Goal: Task Accomplishment & Management: Use online tool/utility

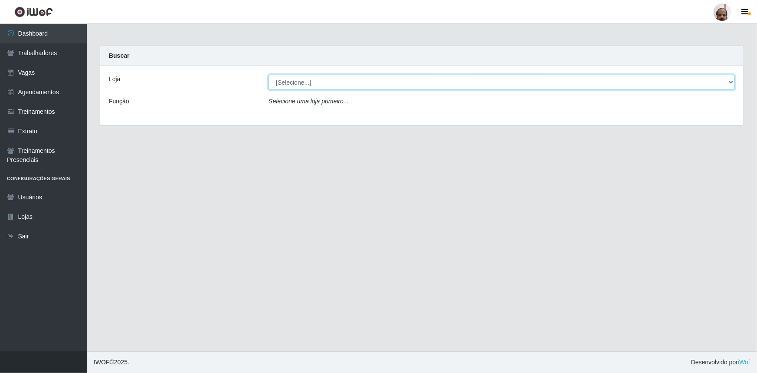
click at [728, 82] on select "[Selecione...] Mar Vermelho - Loja 05" at bounding box center [502, 82] width 467 height 15
select select "252"
click at [269, 75] on select "[Selecione...] Mar Vermelho - Loja 05" at bounding box center [502, 82] width 467 height 15
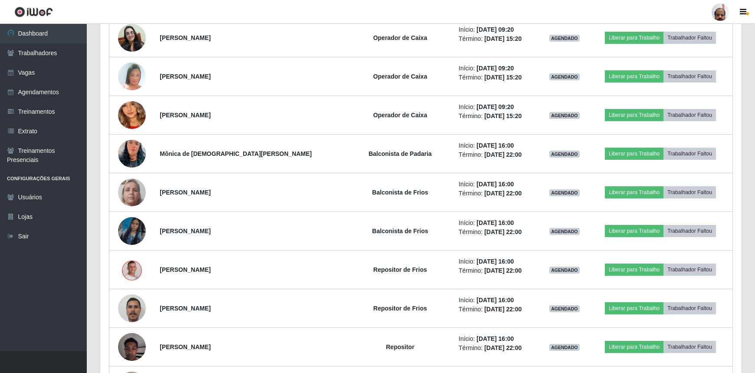
scroll to position [750, 0]
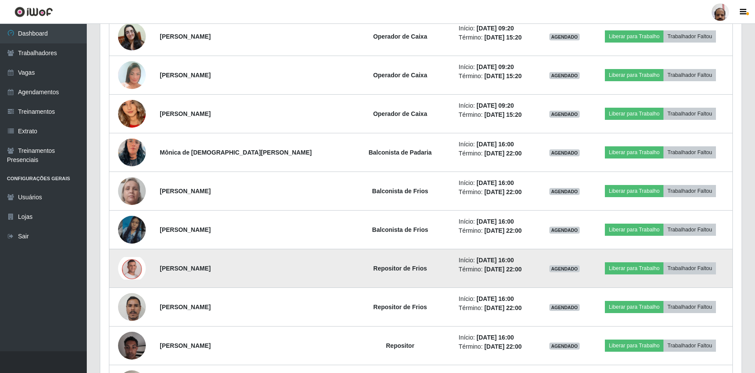
click at [132, 267] on img at bounding box center [132, 268] width 28 height 23
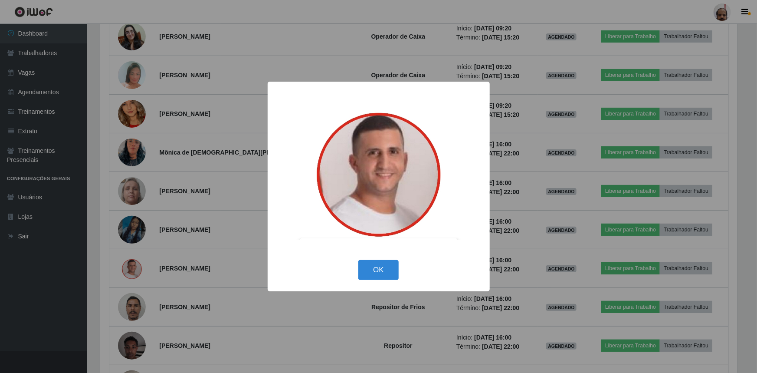
click at [133, 267] on div "× OK Cancel" at bounding box center [378, 186] width 757 height 373
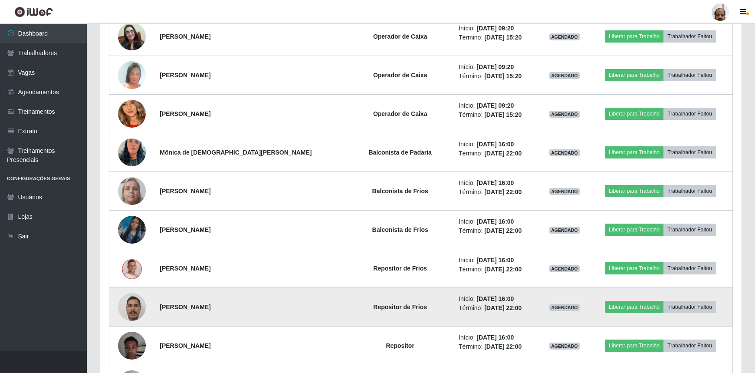
scroll to position [180, 642]
click at [137, 301] on img at bounding box center [132, 306] width 28 height 37
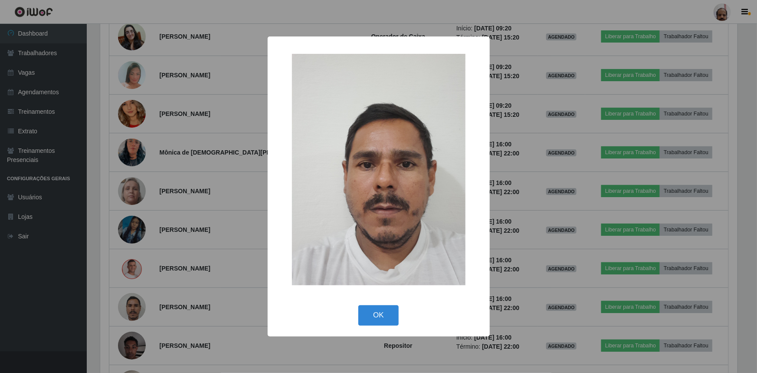
click at [138, 300] on div "× OK Cancel" at bounding box center [378, 186] width 757 height 373
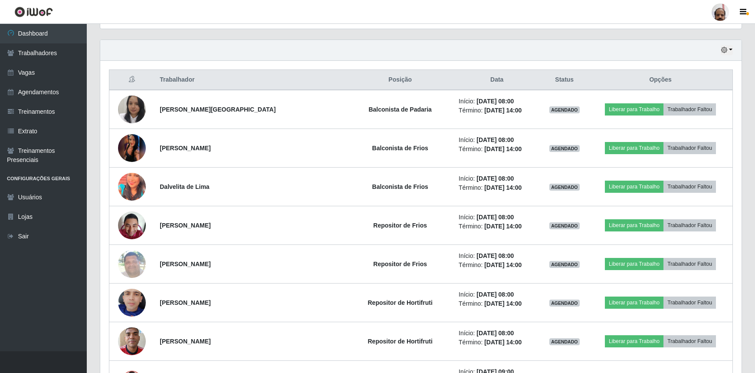
scroll to position [282, 0]
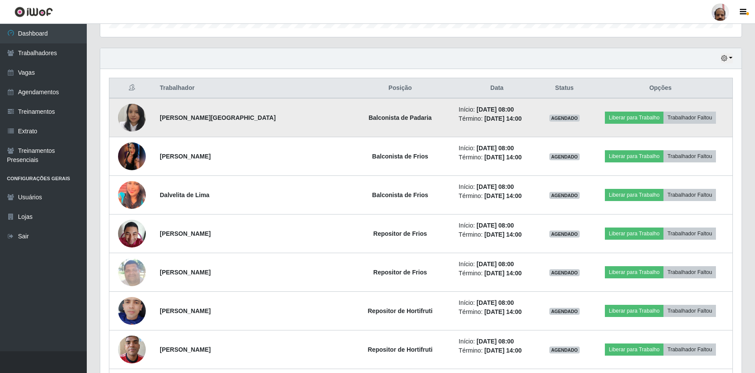
click at [133, 115] on img at bounding box center [132, 117] width 28 height 35
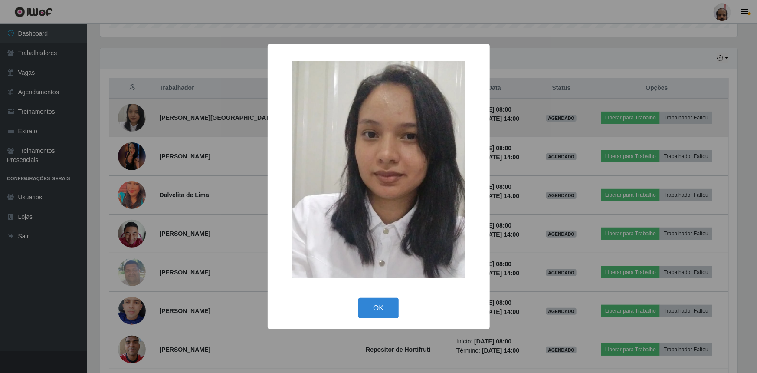
click at [133, 115] on div "× OK Cancel" at bounding box center [378, 186] width 757 height 373
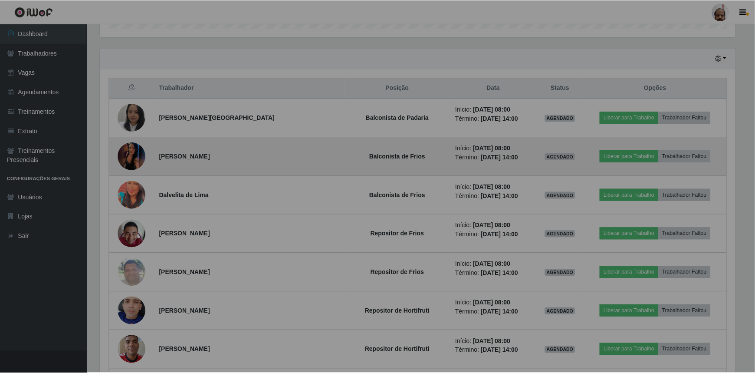
scroll to position [180, 642]
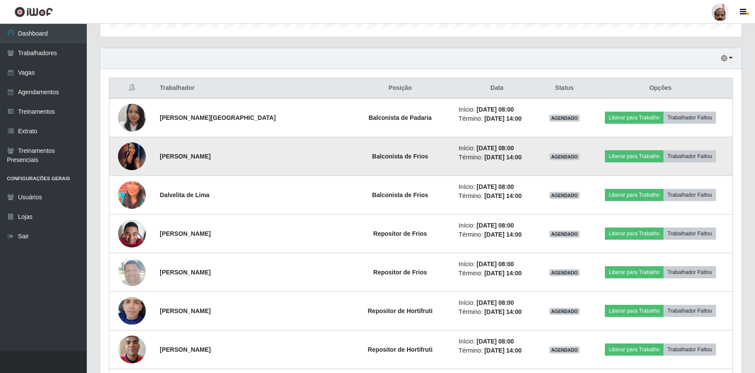
click at [134, 151] on img at bounding box center [132, 156] width 28 height 62
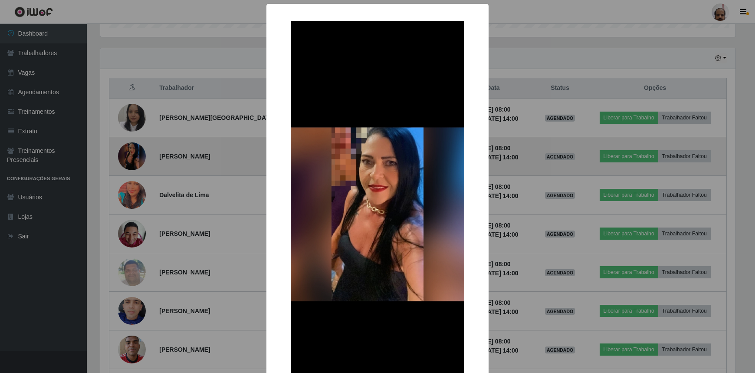
scroll to position [180, 638]
click at [134, 151] on div "× OK Cancel" at bounding box center [378, 186] width 757 height 373
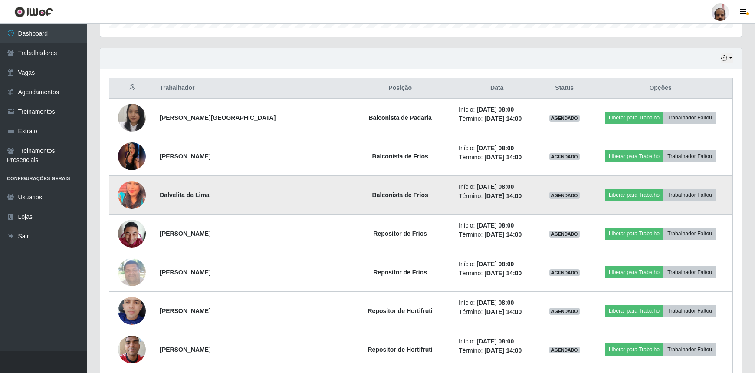
scroll to position [180, 642]
click at [135, 194] on img at bounding box center [132, 195] width 28 height 35
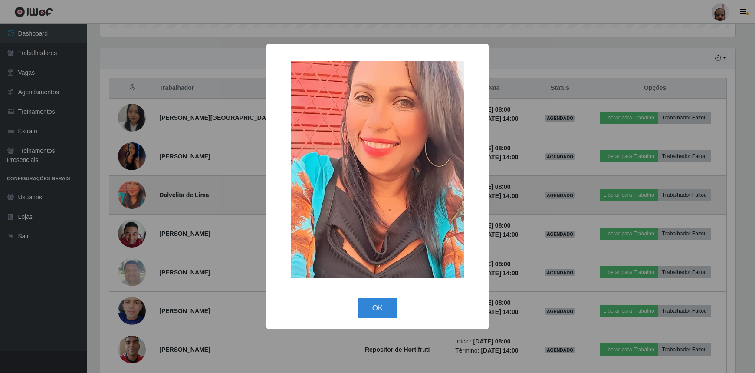
scroll to position [180, 638]
click at [135, 194] on div "× OK Cancel" at bounding box center [378, 186] width 757 height 373
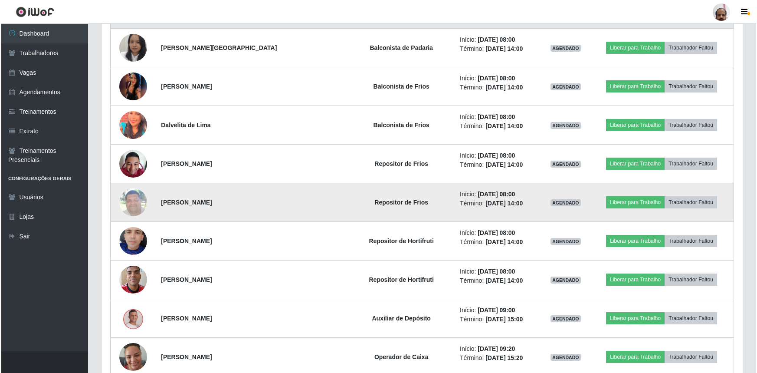
scroll to position [282, 0]
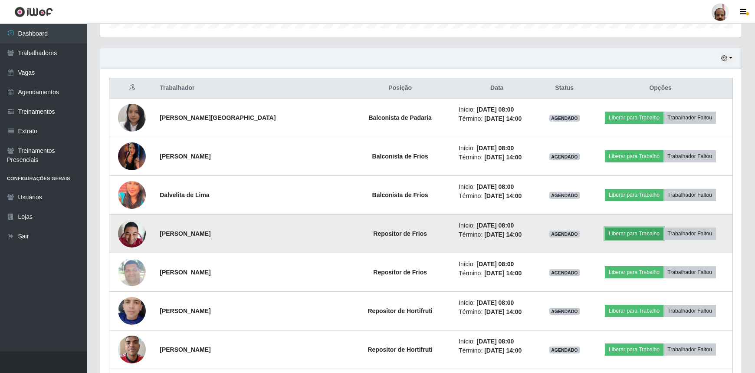
click at [616, 232] on button "Liberar para Trabalho" at bounding box center [634, 233] width 59 height 12
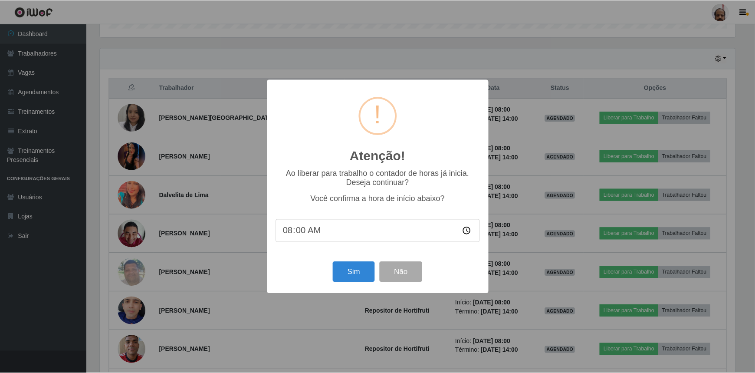
scroll to position [180, 638]
click at [351, 268] on button "Sim" at bounding box center [355, 272] width 42 height 20
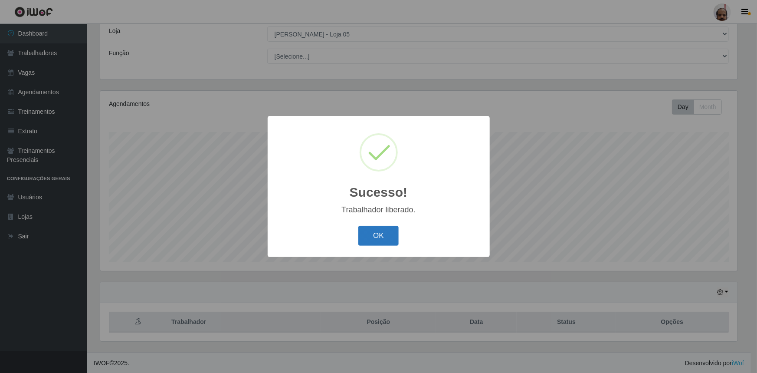
click at [365, 239] on button "OK" at bounding box center [379, 236] width 40 height 20
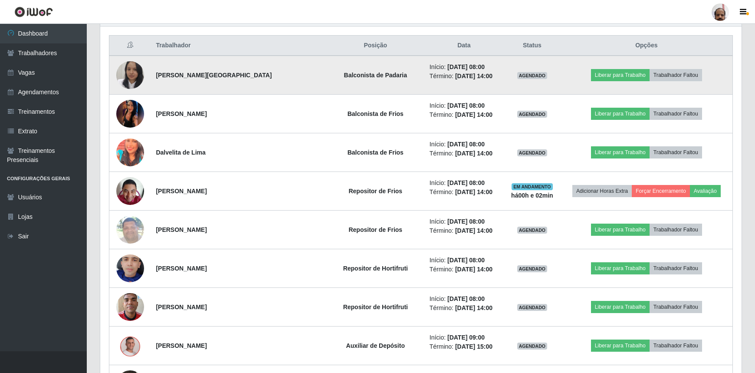
scroll to position [364, 0]
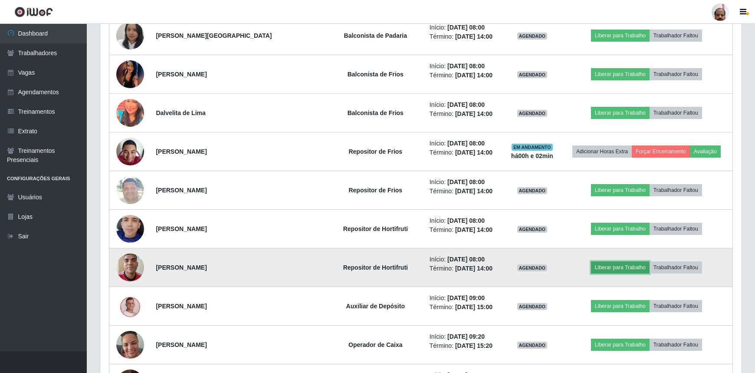
click at [609, 267] on button "Liberar para Trabalho" at bounding box center [620, 267] width 59 height 12
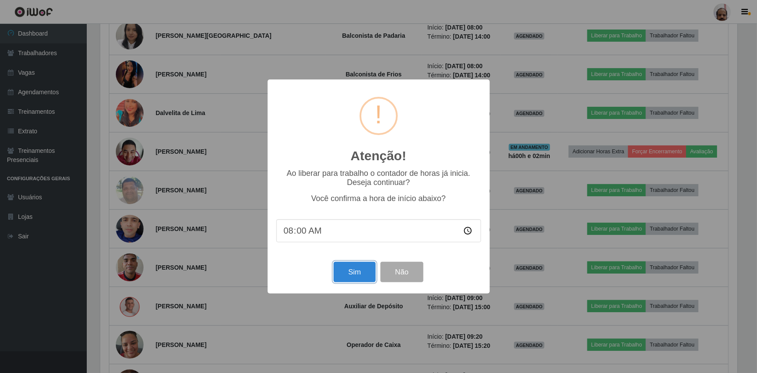
click at [366, 274] on button "Sim" at bounding box center [355, 272] width 42 height 20
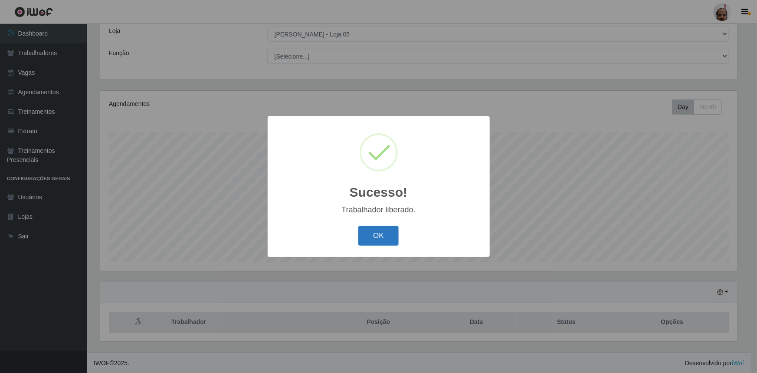
click at [392, 236] on button "OK" at bounding box center [379, 236] width 40 height 20
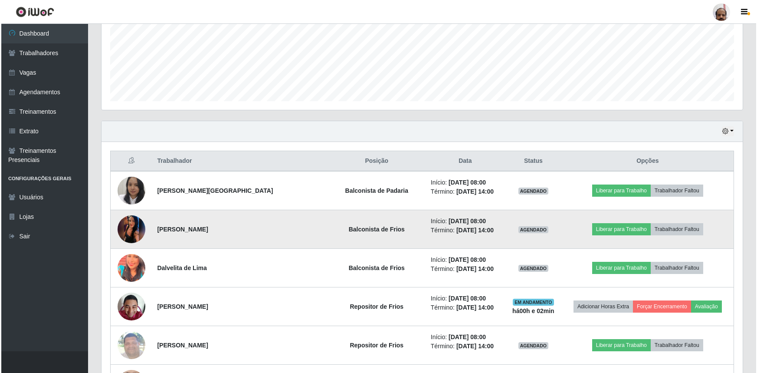
scroll to position [285, 0]
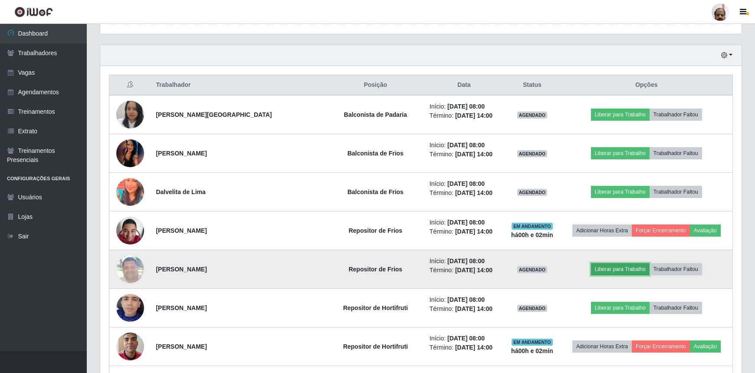
click at [597, 269] on button "Liberar para Trabalho" at bounding box center [620, 269] width 59 height 12
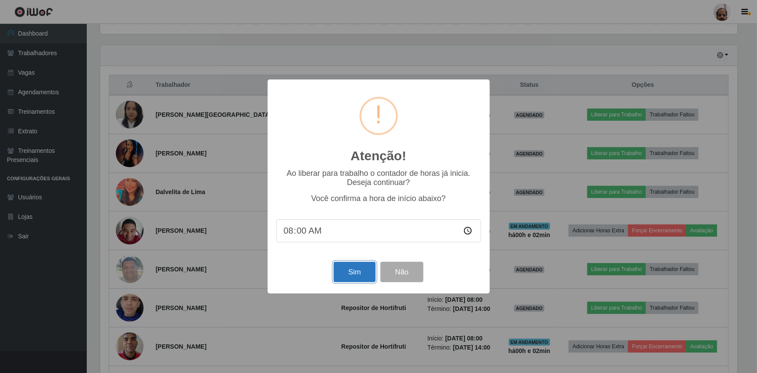
click at [361, 273] on button "Sim" at bounding box center [355, 272] width 42 height 20
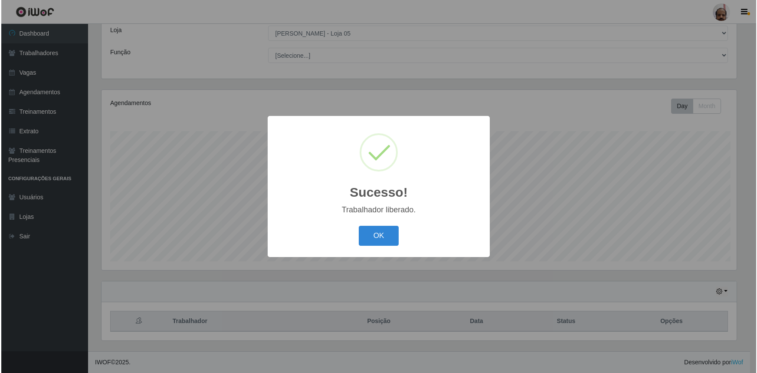
scroll to position [0, 0]
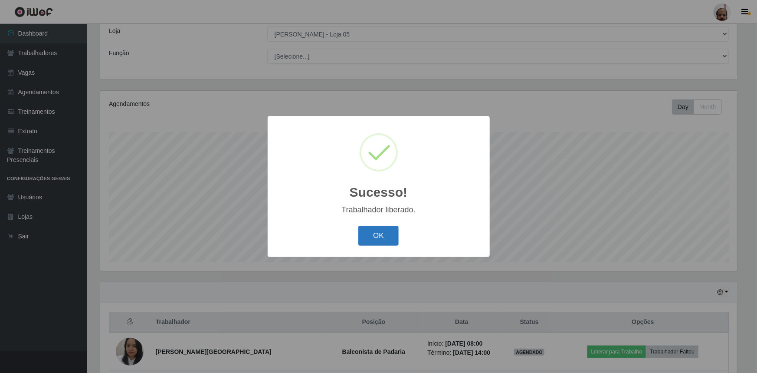
click at [378, 237] on button "OK" at bounding box center [379, 236] width 40 height 20
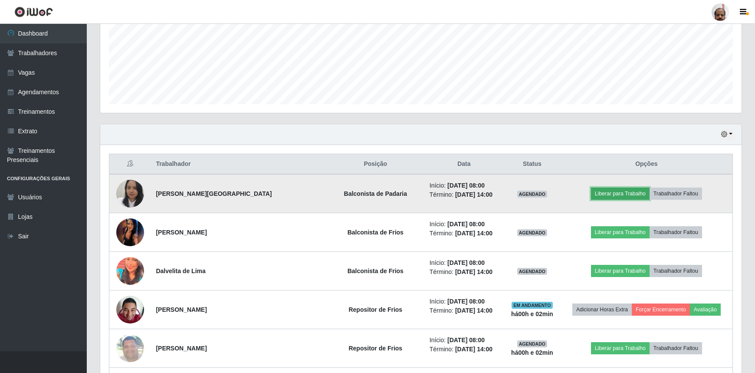
click at [606, 193] on button "Liberar para Trabalho" at bounding box center [620, 194] width 59 height 12
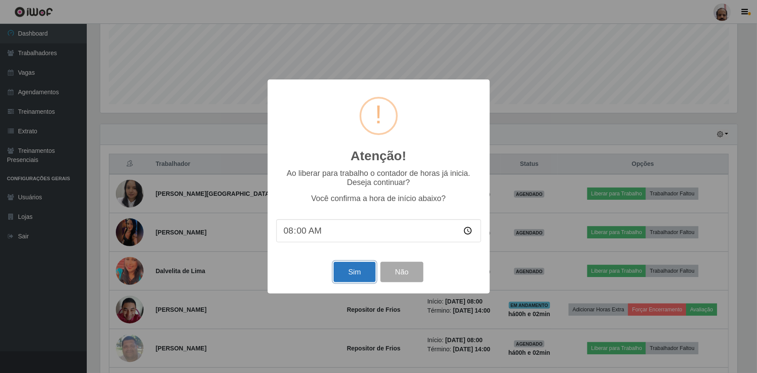
click at [365, 276] on button "Sim" at bounding box center [355, 272] width 42 height 20
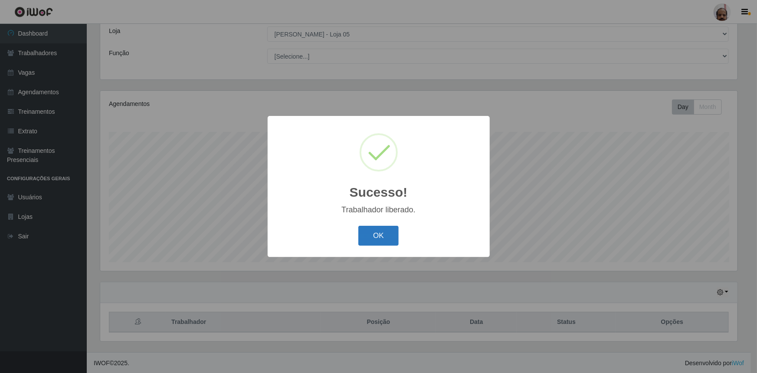
click at [377, 233] on button "OK" at bounding box center [379, 236] width 40 height 20
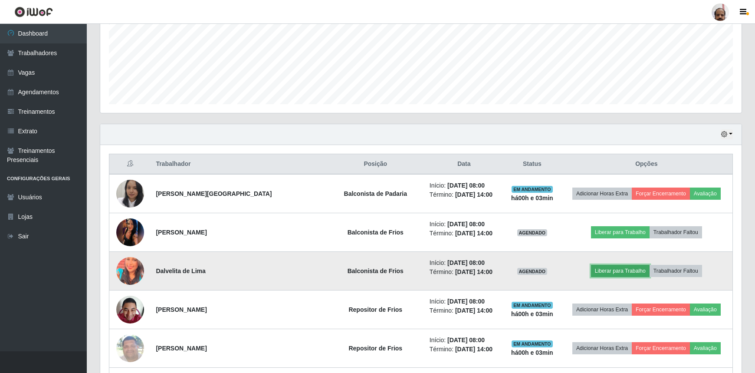
click at [624, 269] on button "Liberar para Trabalho" at bounding box center [620, 271] width 59 height 12
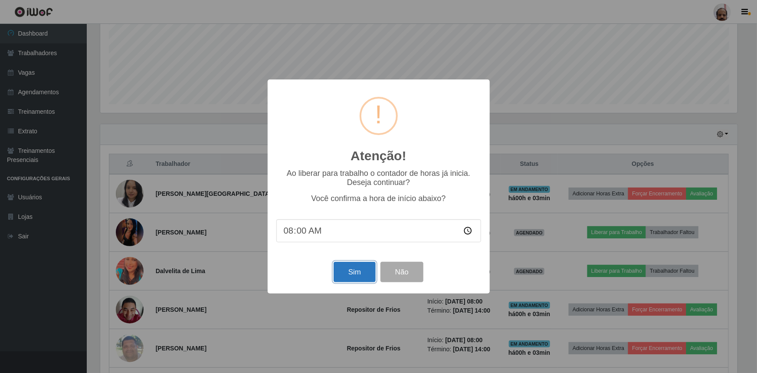
click at [367, 270] on button "Sim" at bounding box center [355, 272] width 42 height 20
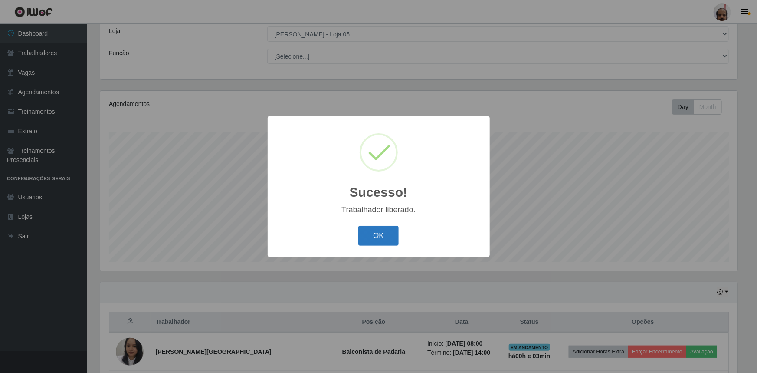
click at [384, 237] on button "OK" at bounding box center [379, 236] width 40 height 20
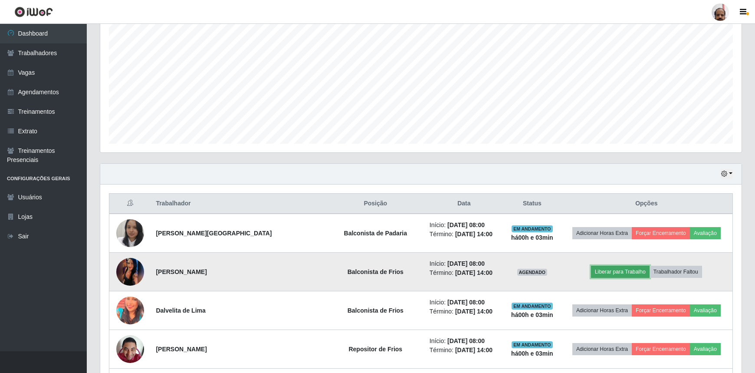
click at [601, 273] on button "Liberar para Trabalho" at bounding box center [620, 272] width 59 height 12
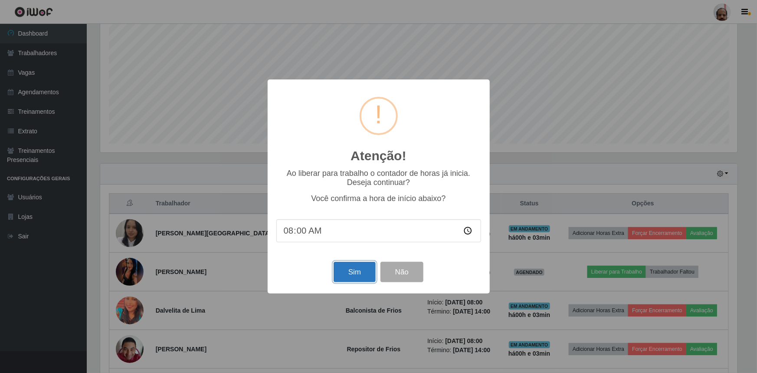
click at [351, 273] on button "Sim" at bounding box center [355, 272] width 42 height 20
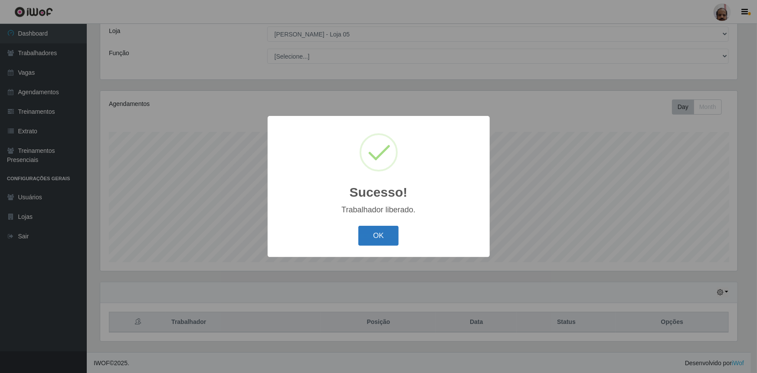
click at [369, 235] on button "OK" at bounding box center [379, 236] width 40 height 20
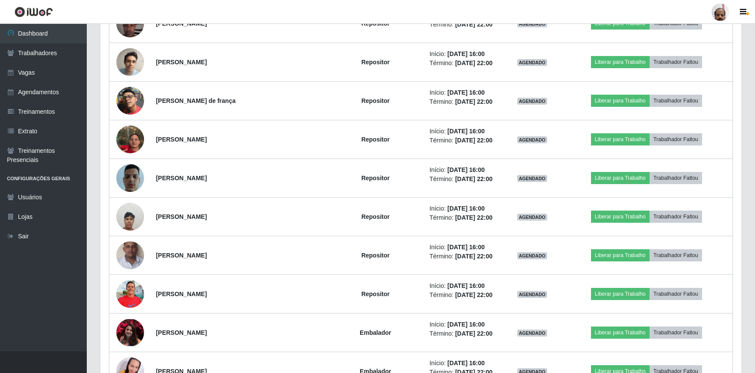
scroll to position [1071, 0]
